Goal: Information Seeking & Learning: Learn about a topic

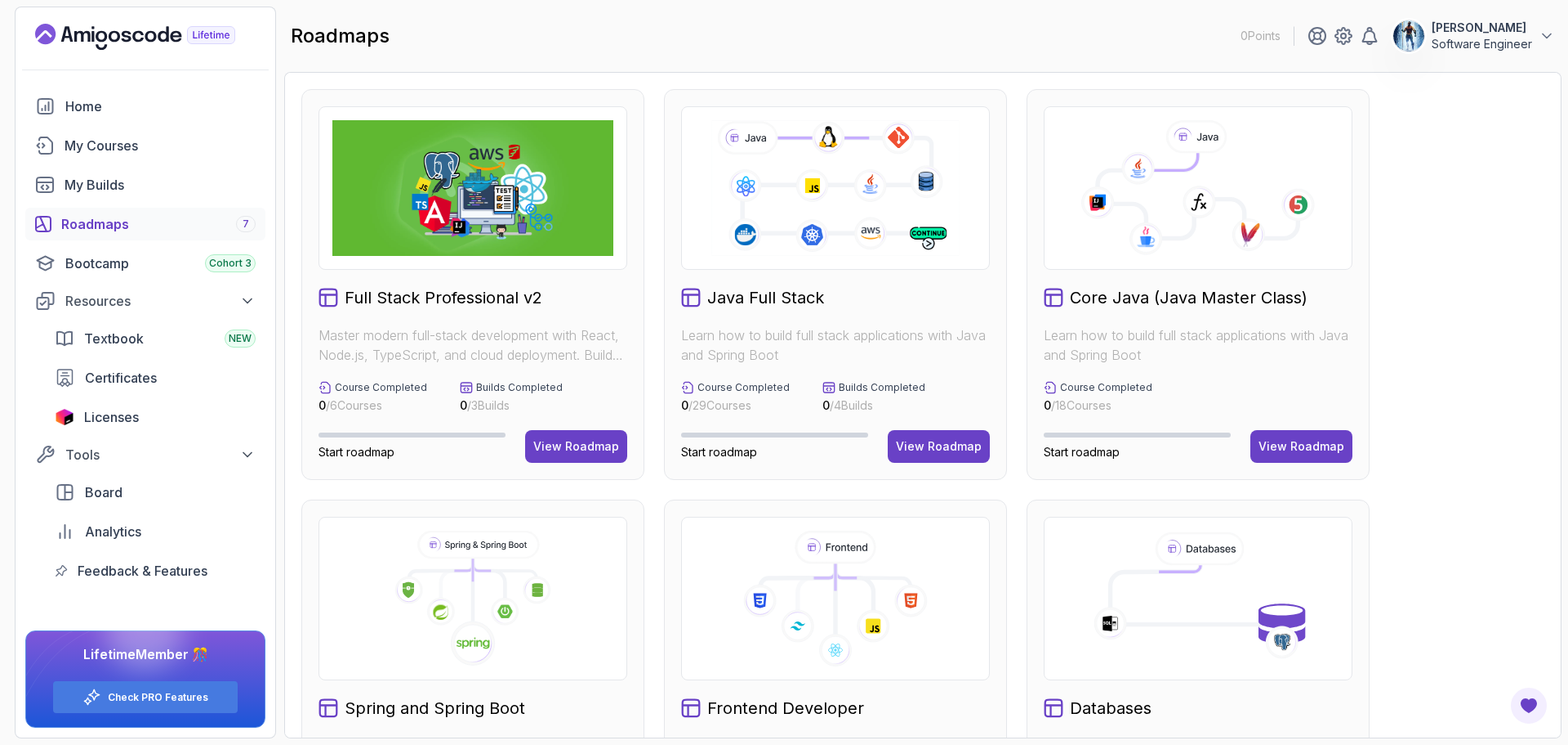
click at [1450, 28] on p "[PERSON_NAME]" at bounding box center [1481, 27] width 100 height 16
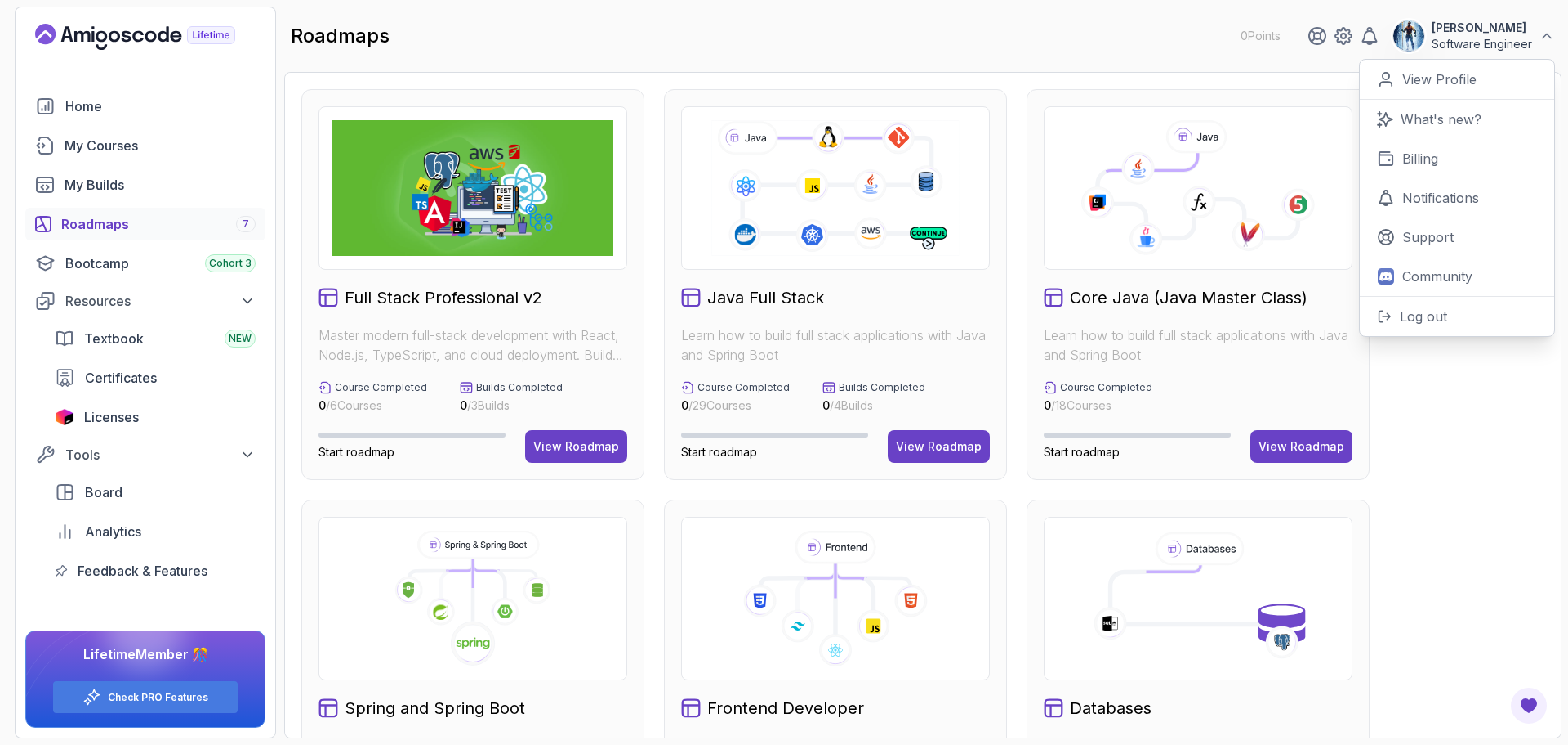
click at [1450, 28] on p "[PERSON_NAME]" at bounding box center [1481, 27] width 100 height 16
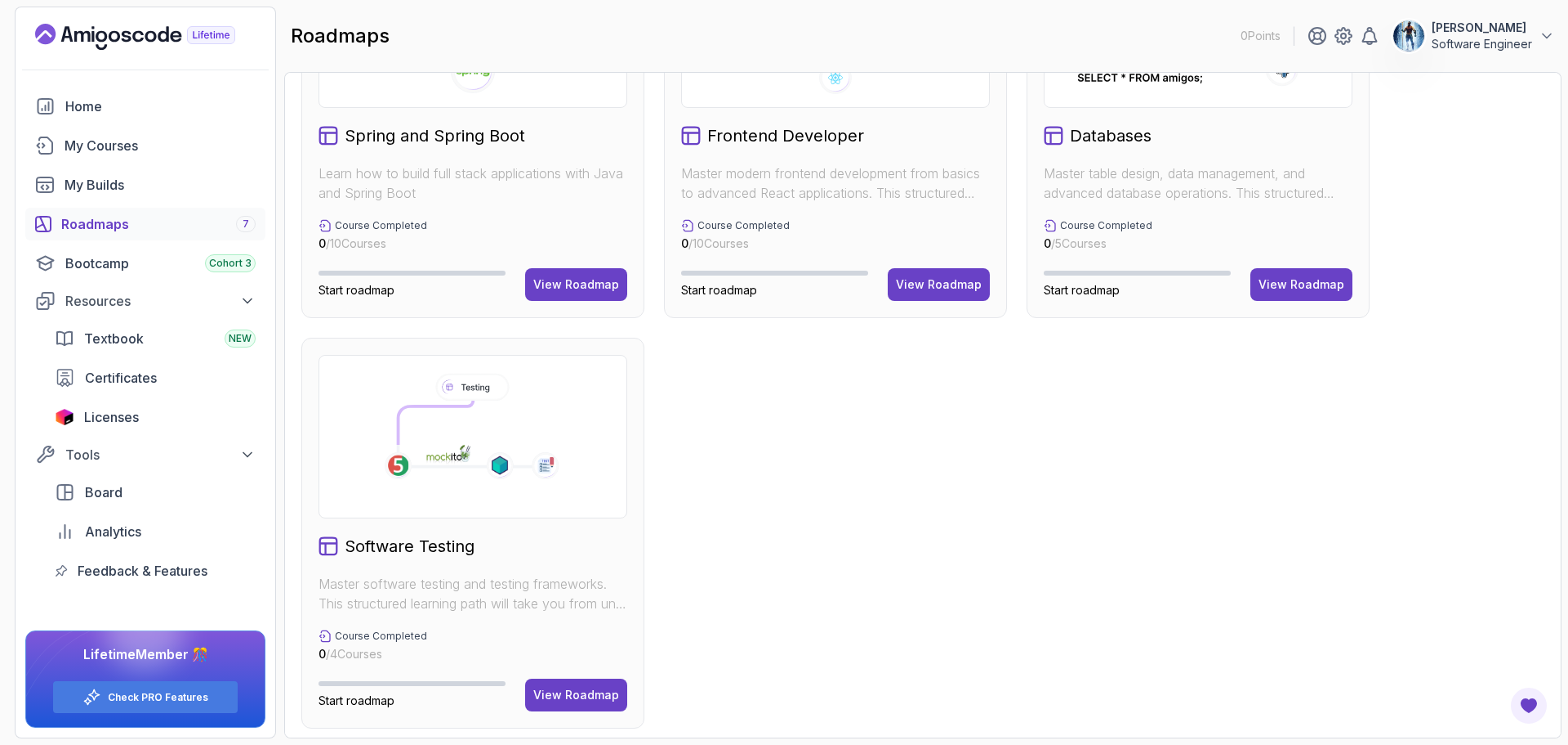
scroll to position [579, 0]
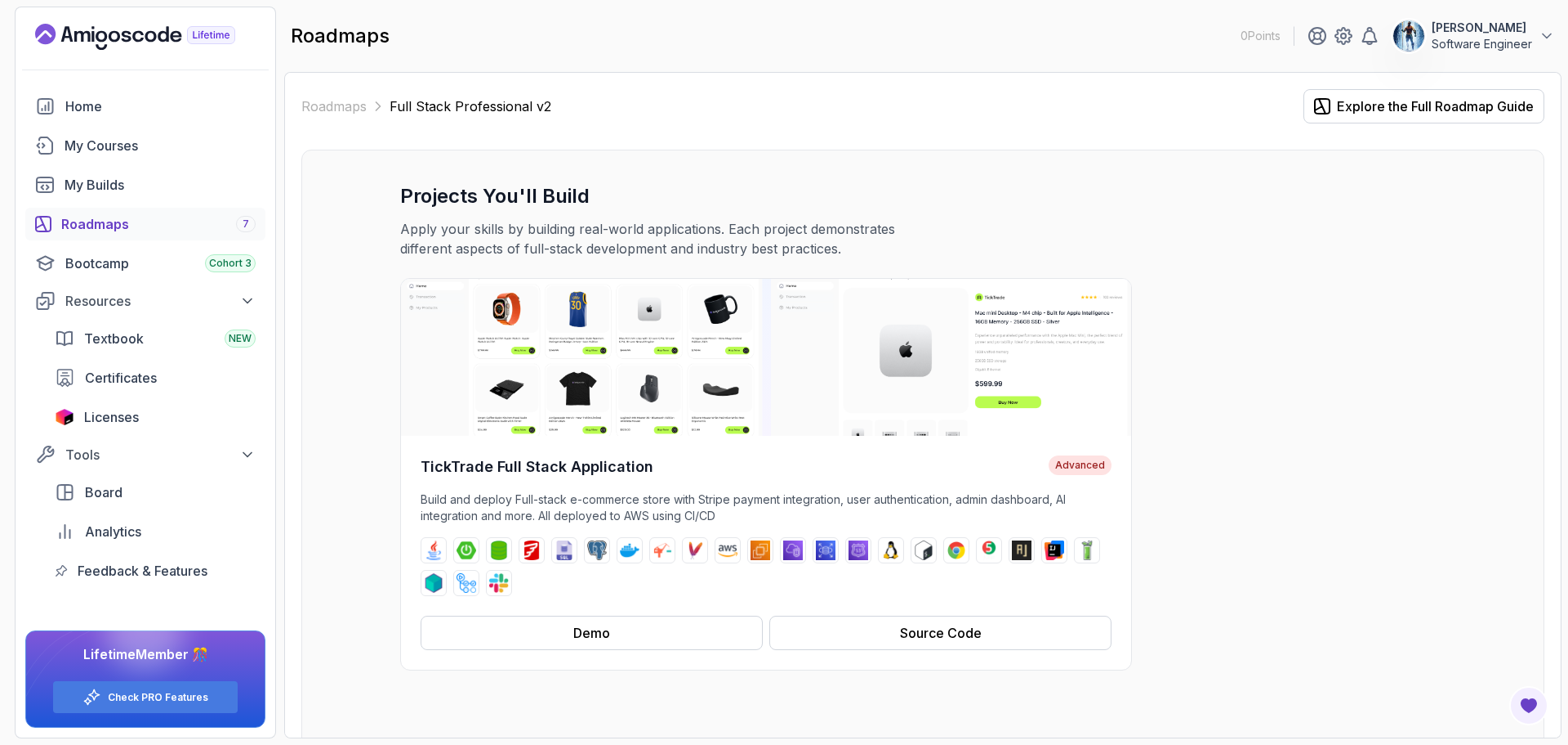
drag, startPoint x: 934, startPoint y: 626, endPoint x: 1278, endPoint y: 540, distance: 354.6
click at [1278, 540] on div "TickTrade Full Stack Application Advanced Build and deploy Full-stack e-commerc…" at bounding box center [924, 474] width 1046 height 392
click at [952, 643] on button "Source Code" at bounding box center [940, 632] width 342 height 35
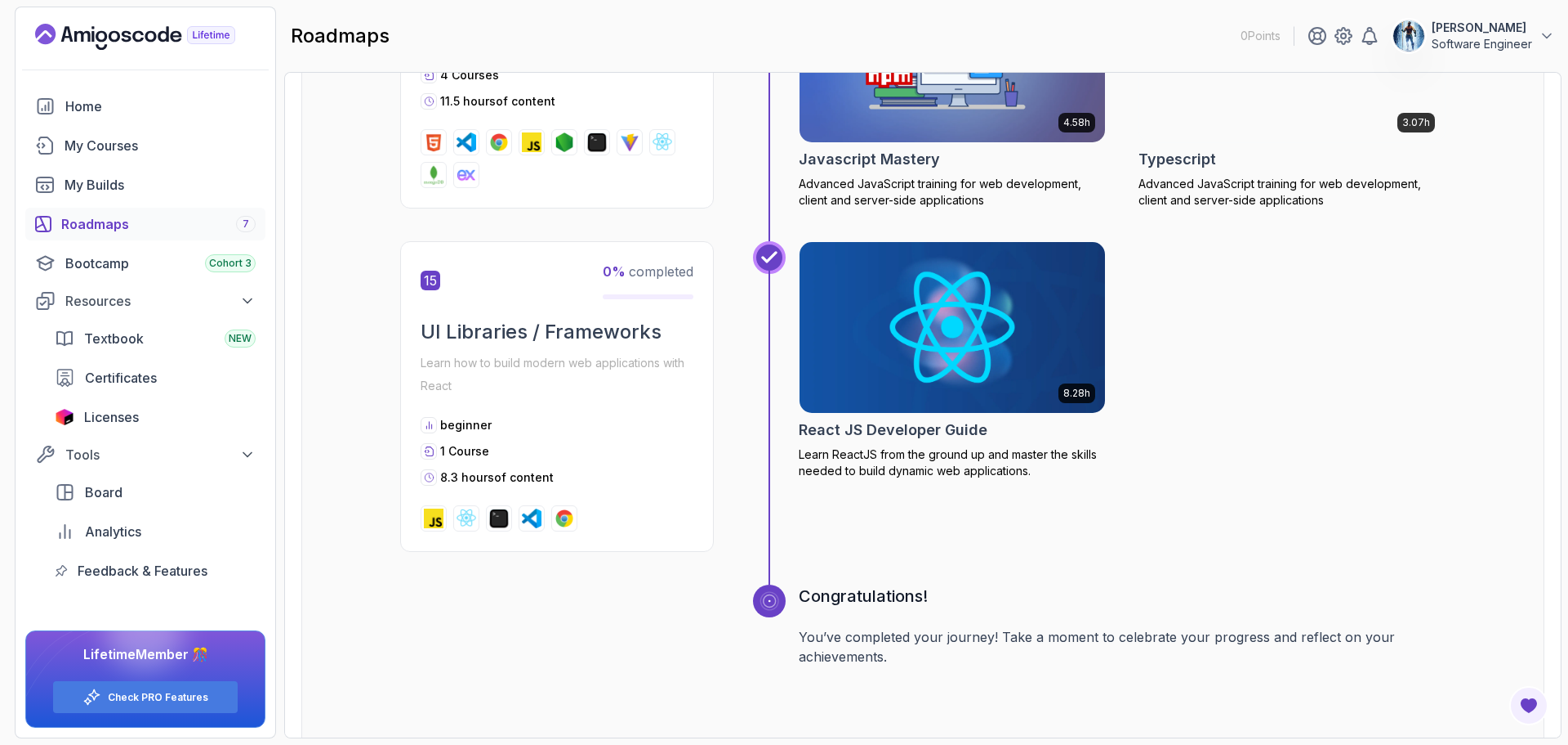
scroll to position [6411, 0]
